Goal: Task Accomplishment & Management: Use online tool/utility

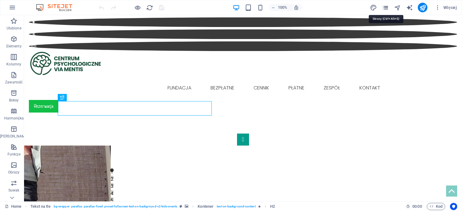
click at [388, 9] on icon "pages" at bounding box center [385, 7] width 7 height 7
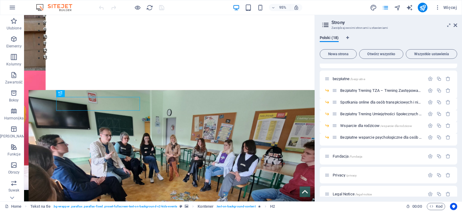
scroll to position [60, 0]
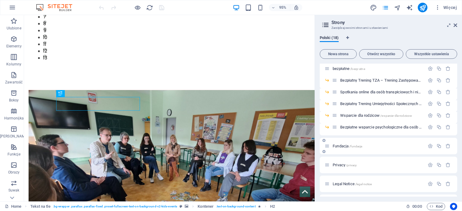
click at [340, 148] on span "Fundacja /fundacja" at bounding box center [347, 146] width 29 height 5
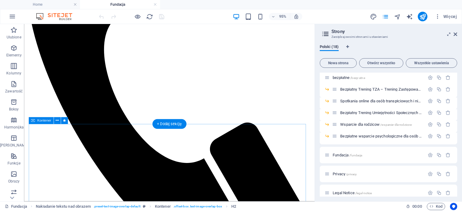
scroll to position [511, 0]
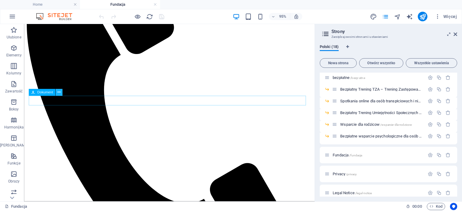
click at [58, 93] on icon at bounding box center [58, 93] width 3 height 6
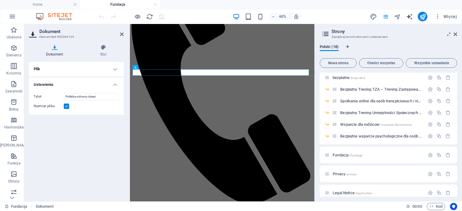
click at [91, 73] on h4 "Plik" at bounding box center [76, 69] width 95 height 14
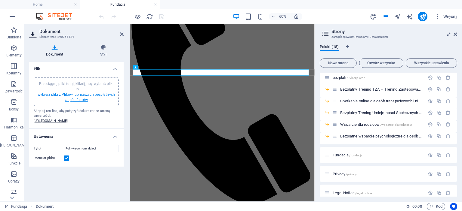
click at [89, 97] on link "wybierz pliki z Plików lub naszych bezpłatnych zdjęć i filmów" at bounding box center [76, 98] width 77 height 10
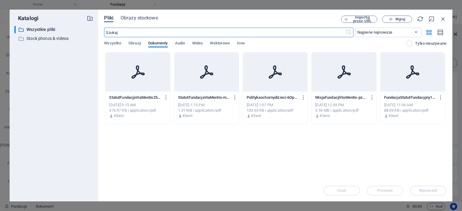
scroll to position [60, 0]
click at [304, 97] on icon "button" at bounding box center [304, 97] width 6 height 5
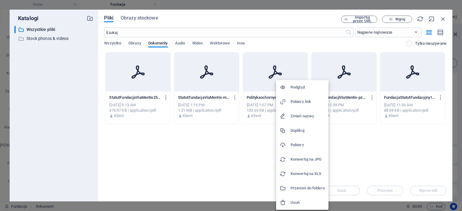
click at [304, 203] on h6 "Usuń" at bounding box center [308, 202] width 34 height 7
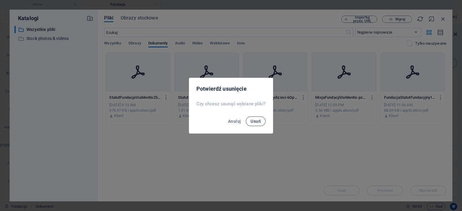
click at [256, 122] on span "Usuń" at bounding box center [256, 121] width 10 height 5
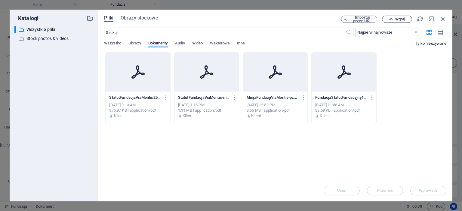
click at [386, 18] on span "Wgraj" at bounding box center [397, 19] width 25 height 4
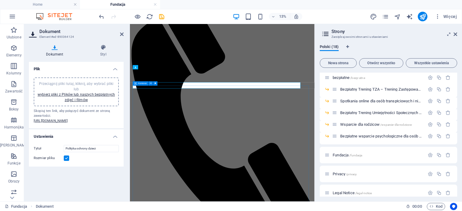
scroll to position [511, 0]
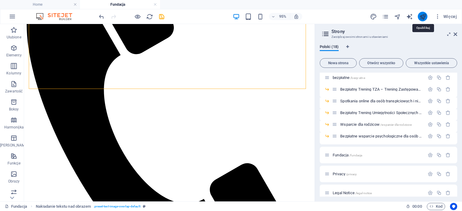
click at [420, 13] on icon "publish" at bounding box center [422, 16] width 7 height 7
